Goal: Check status: Check status

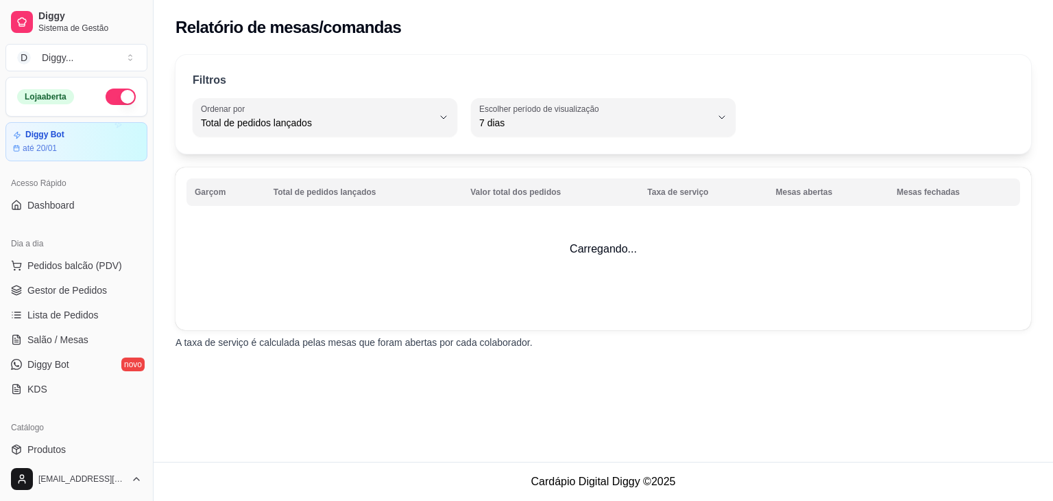
select select "TOTAL_OF_ORDERS"
select select "7"
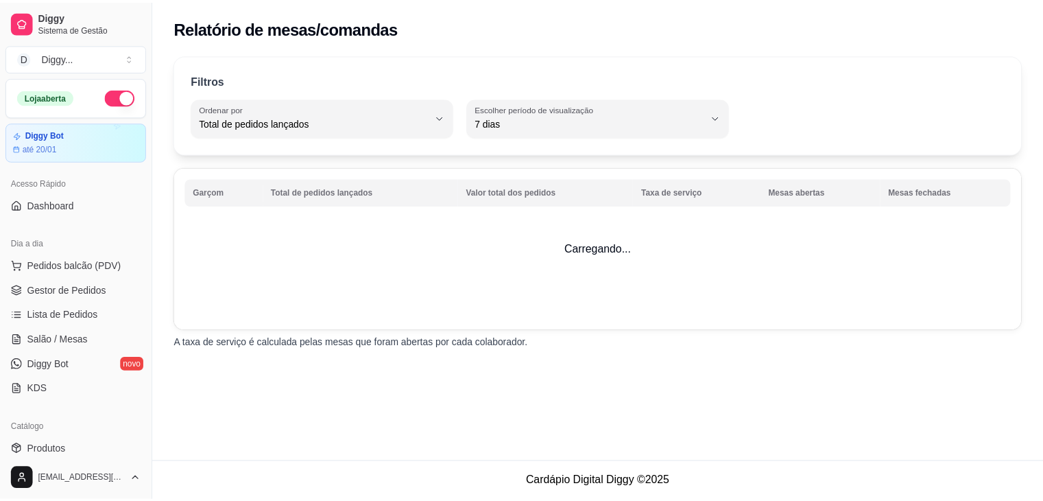
scroll to position [395, 0]
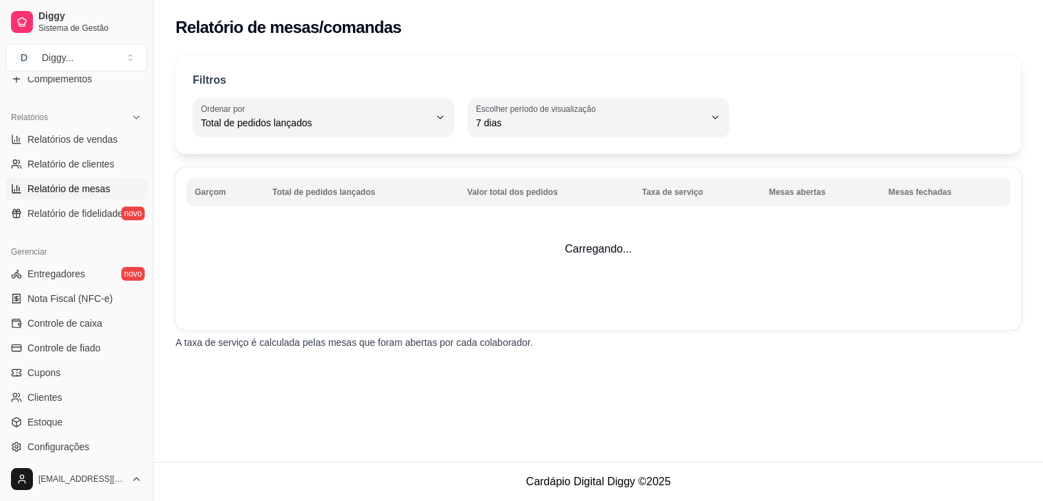
select select "ALL"
select select "0"
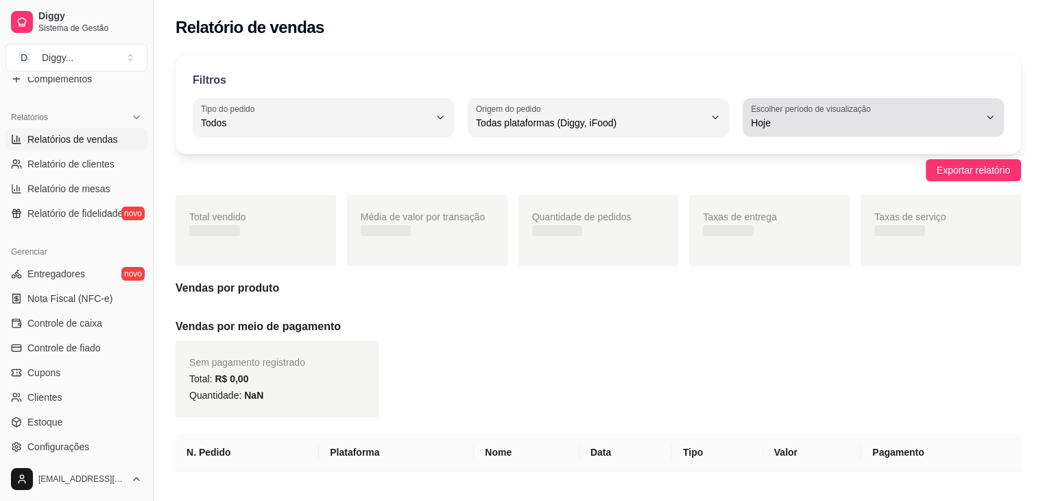
click at [819, 121] on span "Hoje" at bounding box center [865, 123] width 228 height 14
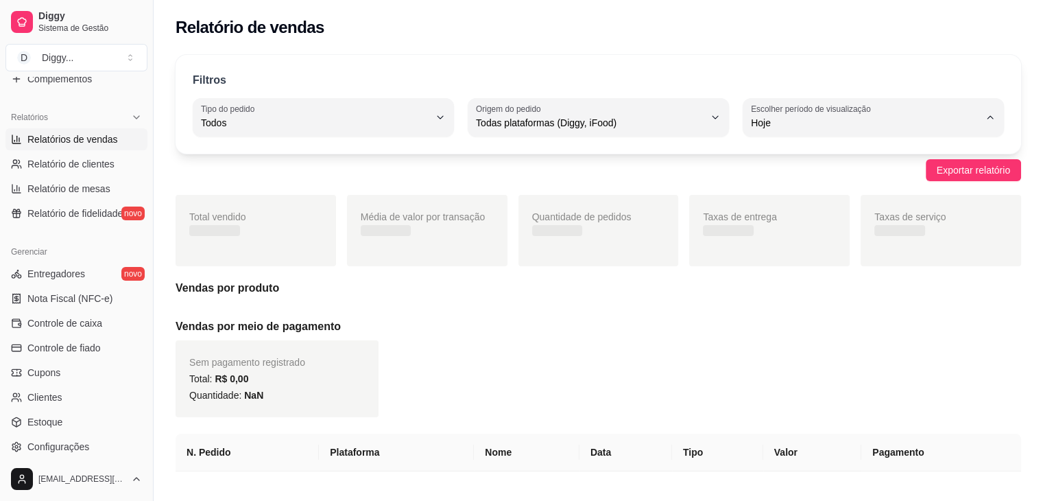
click at [791, 270] on span "45 dias" at bounding box center [867, 267] width 217 height 13
type input "45"
select select "45"
